Goal: Navigation & Orientation: Find specific page/section

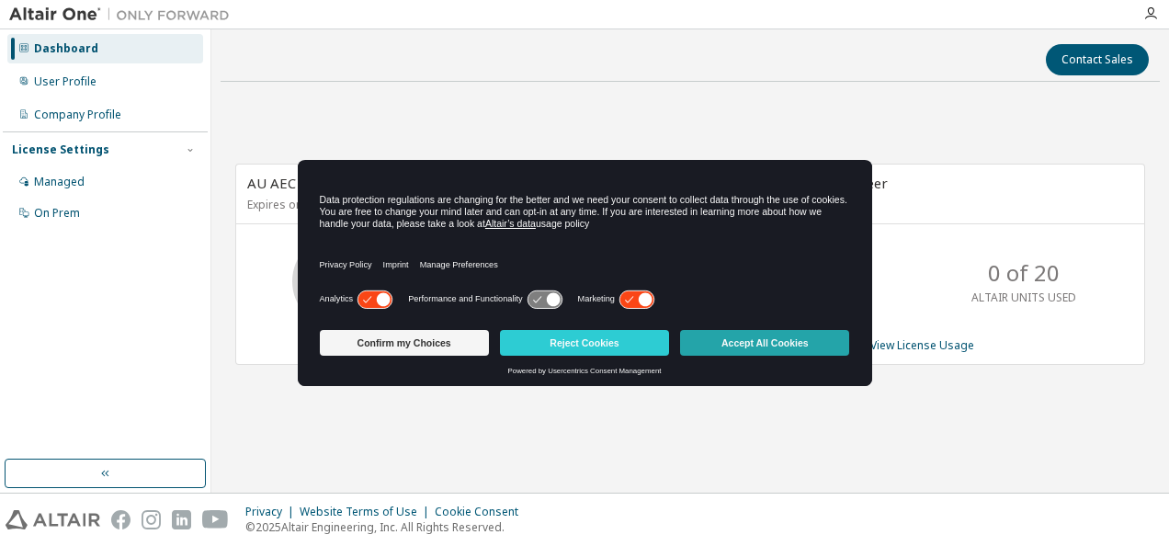
click at [799, 334] on button "Accept All Cookies" at bounding box center [764, 343] width 169 height 26
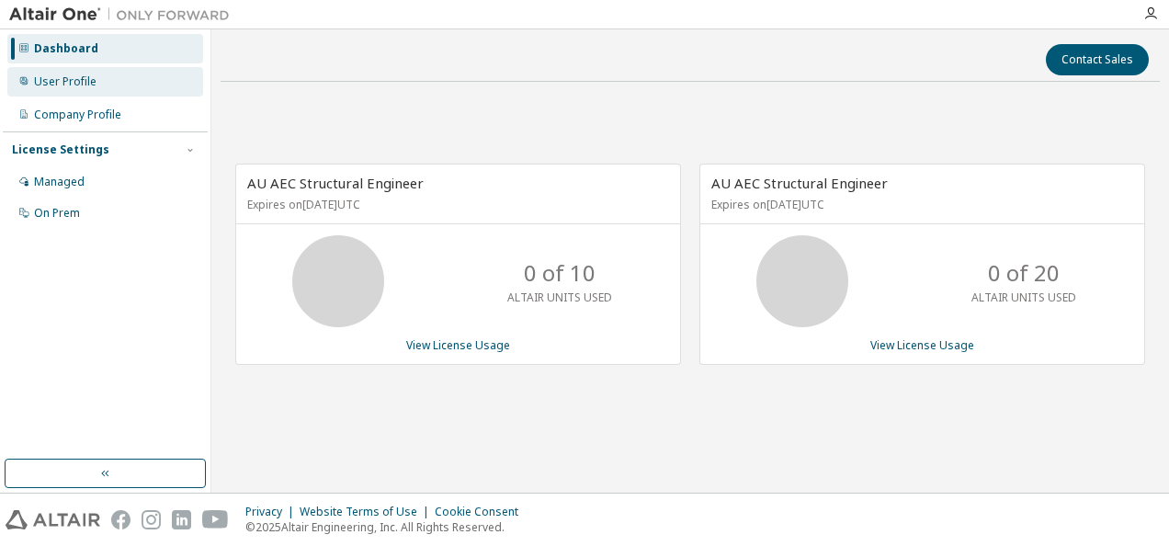
click at [76, 79] on div "User Profile" at bounding box center [65, 81] width 62 height 15
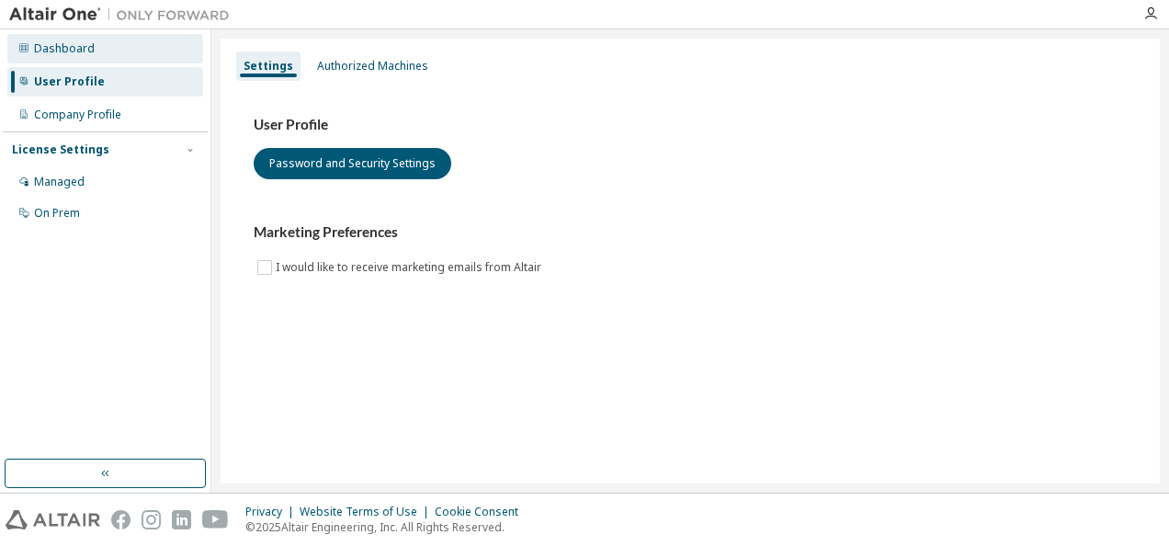
click at [85, 50] on div "Dashboard" at bounding box center [64, 48] width 61 height 15
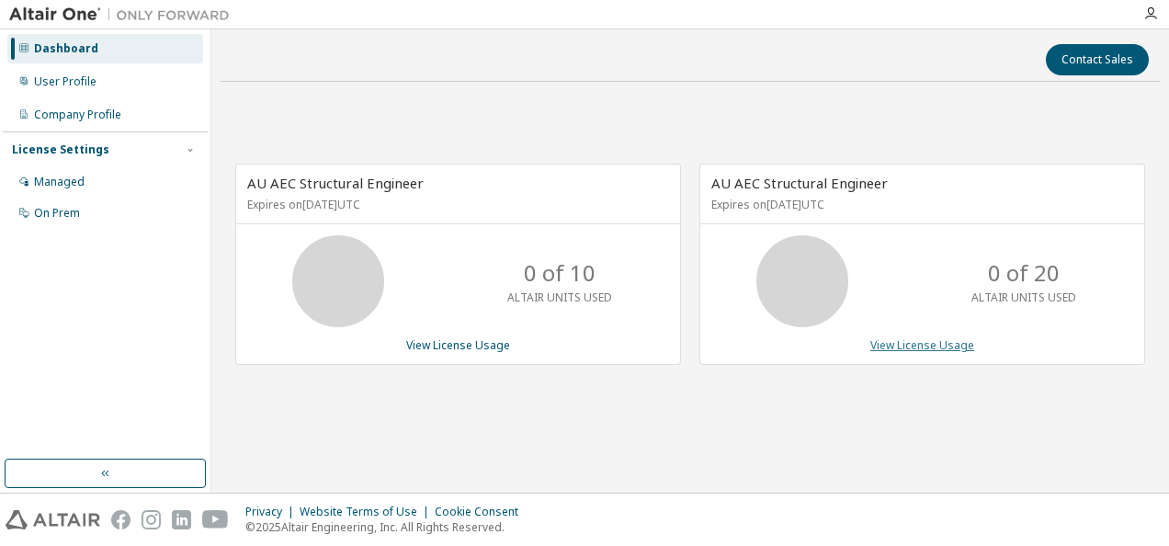
click at [930, 346] on link "View License Usage" at bounding box center [922, 345] width 104 height 16
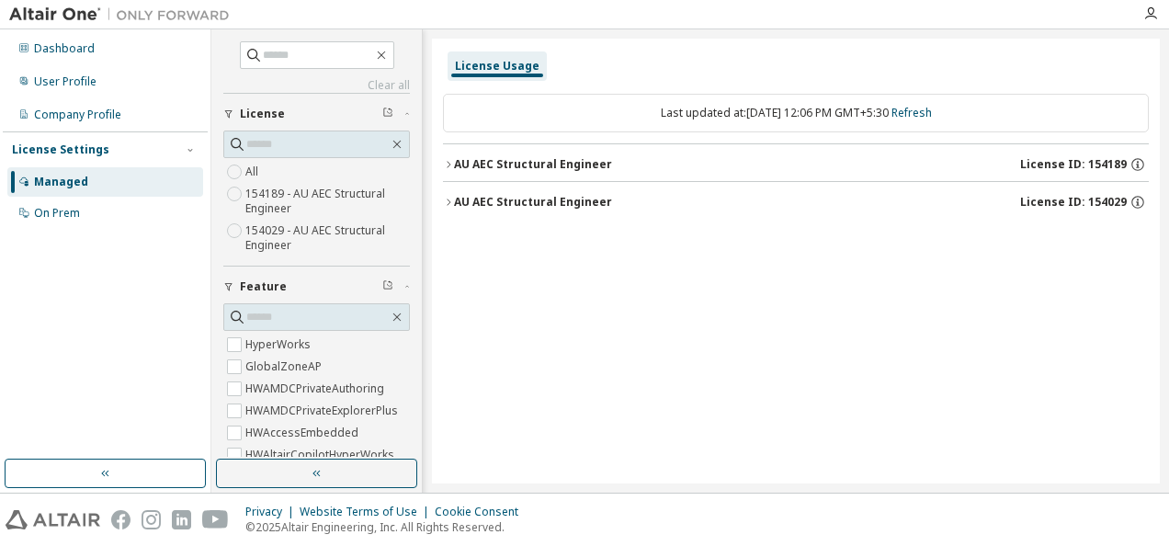
click at [454, 160] on div "AU AEC Structural Engineer" at bounding box center [533, 164] width 158 height 15
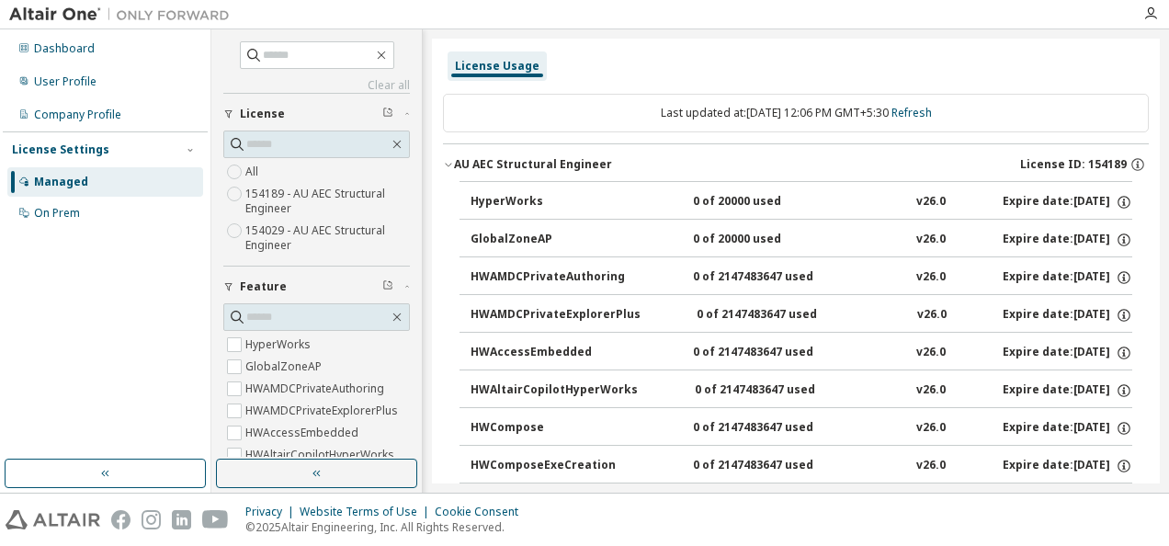
click at [454, 160] on div "AU AEC Structural Engineer" at bounding box center [533, 164] width 158 height 15
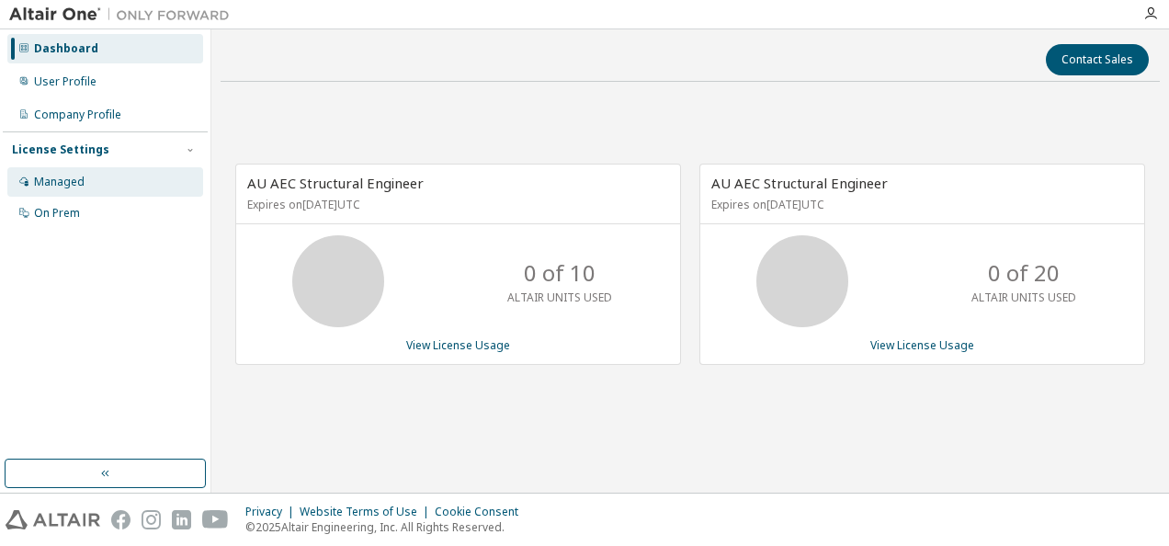
click at [90, 187] on div "Managed" at bounding box center [105, 181] width 196 height 29
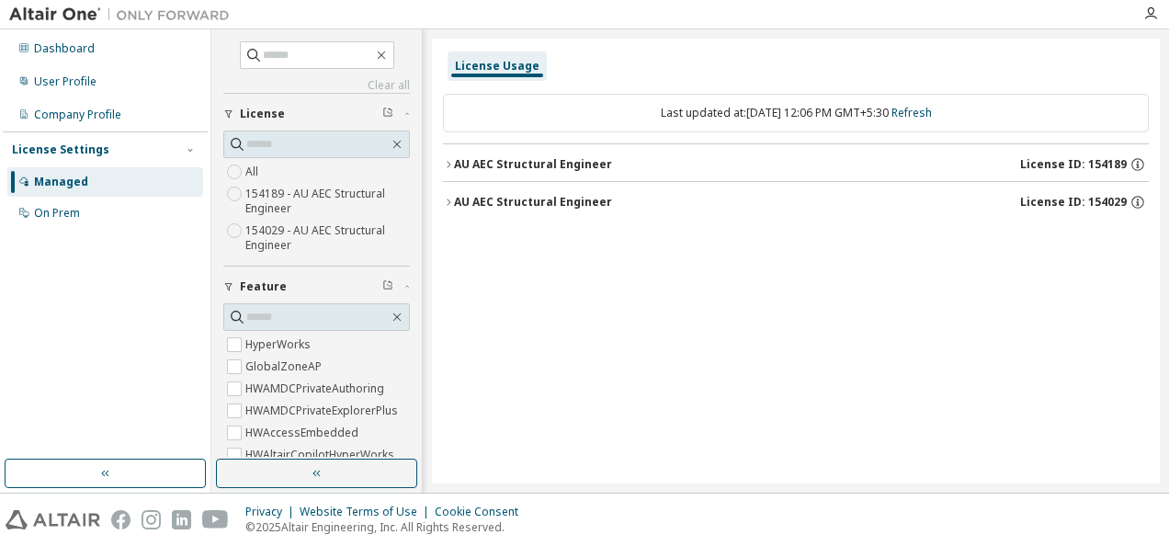
click at [484, 164] on div "AU AEC Structural Engineer" at bounding box center [533, 164] width 158 height 15
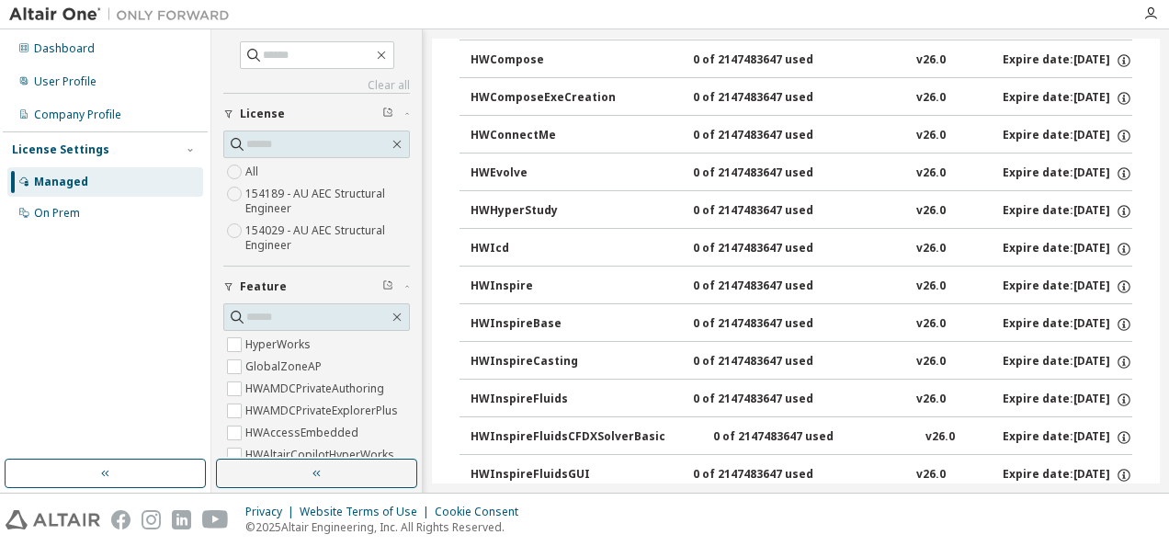
scroll to position [188, 0]
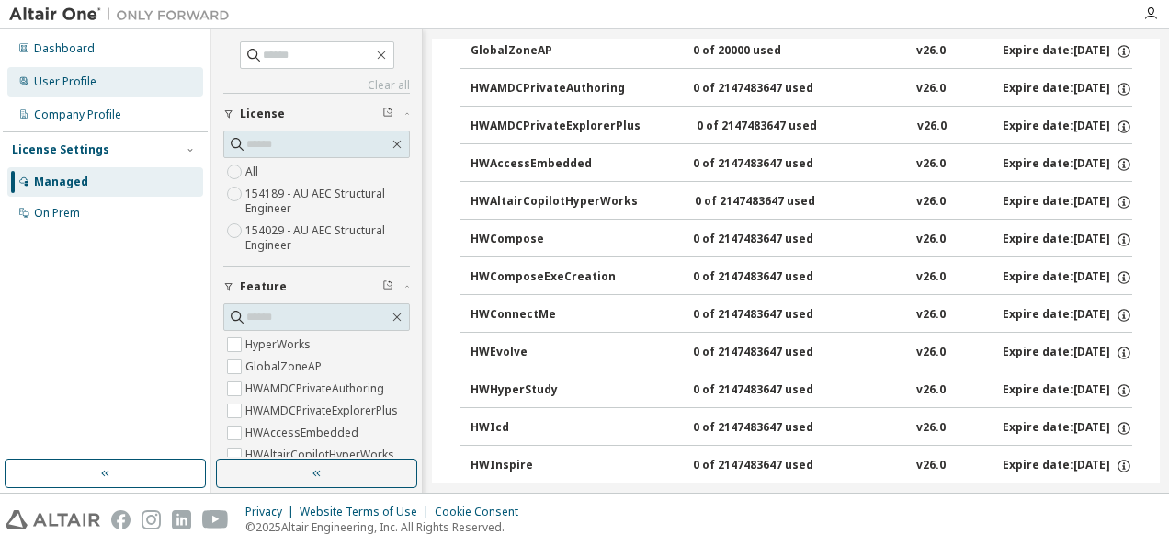
click at [87, 93] on div "User Profile" at bounding box center [105, 81] width 196 height 29
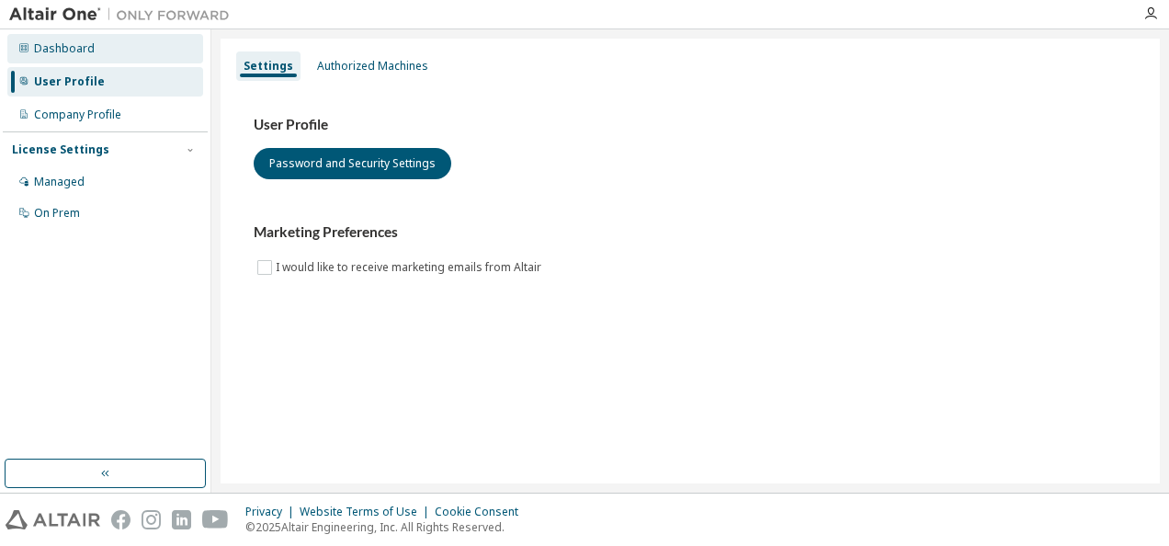
click at [61, 50] on div "Dashboard" at bounding box center [64, 48] width 61 height 15
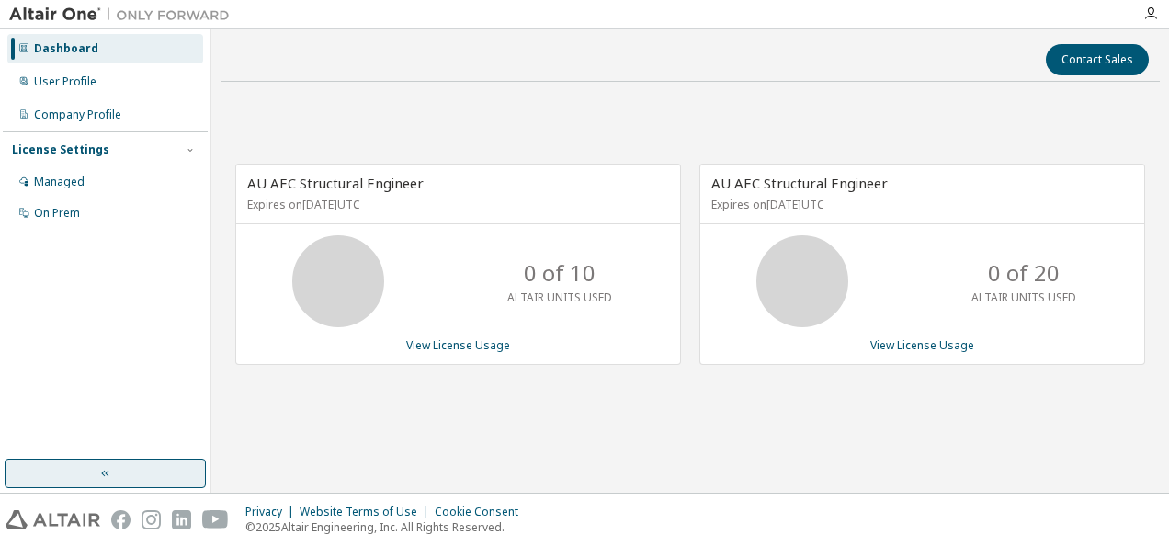
click at [122, 475] on button "button" at bounding box center [105, 473] width 201 height 29
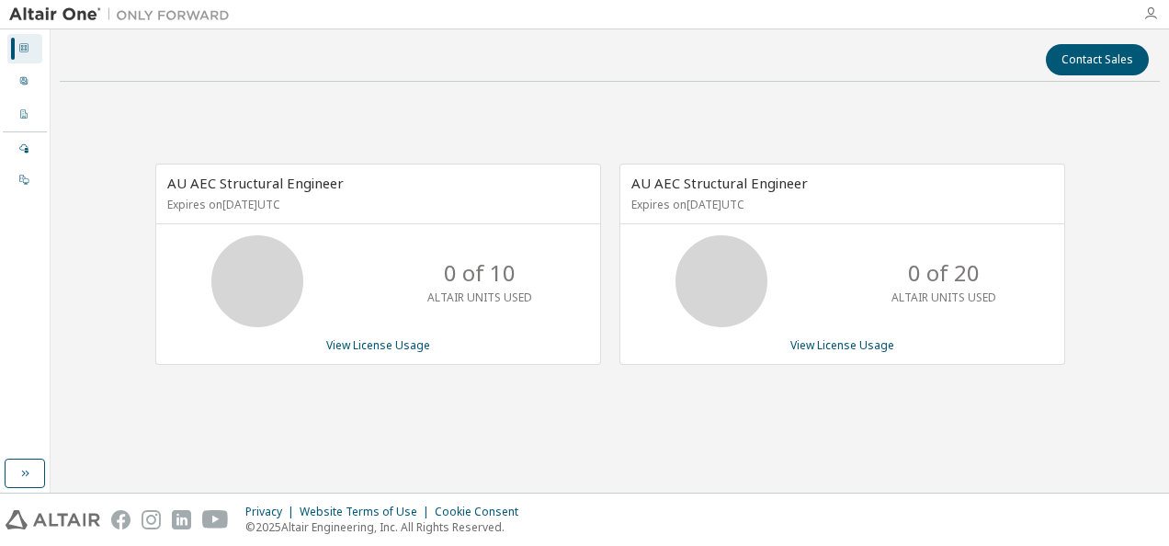
click at [1152, 10] on icon "button" at bounding box center [1150, 13] width 15 height 15
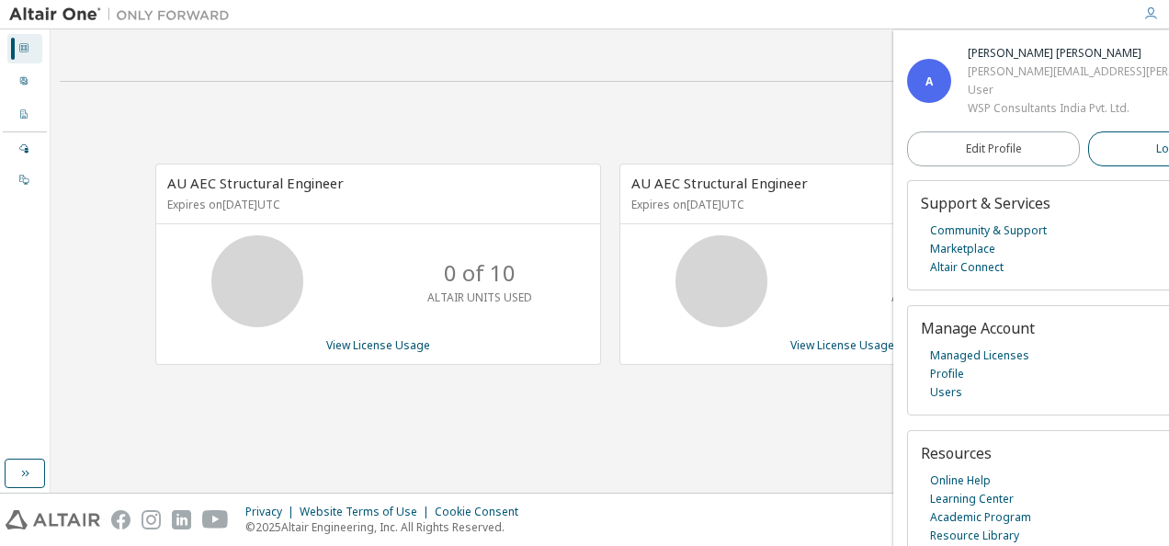
click at [1116, 150] on button "Logout" at bounding box center [1174, 148] width 173 height 35
